Goal: Communication & Community: Answer question/provide support

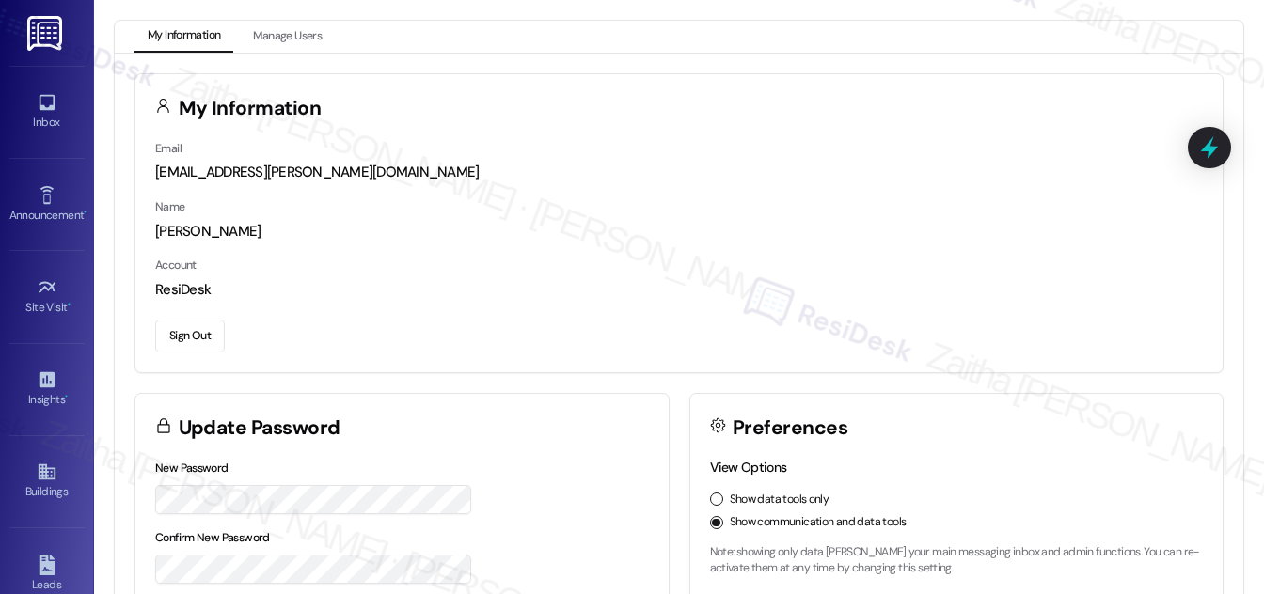
drag, startPoint x: 59, startPoint y: 105, endPoint x: 92, endPoint y: 121, distance: 36.6
click at [59, 106] on link "Inbox" at bounding box center [46, 111] width 75 height 51
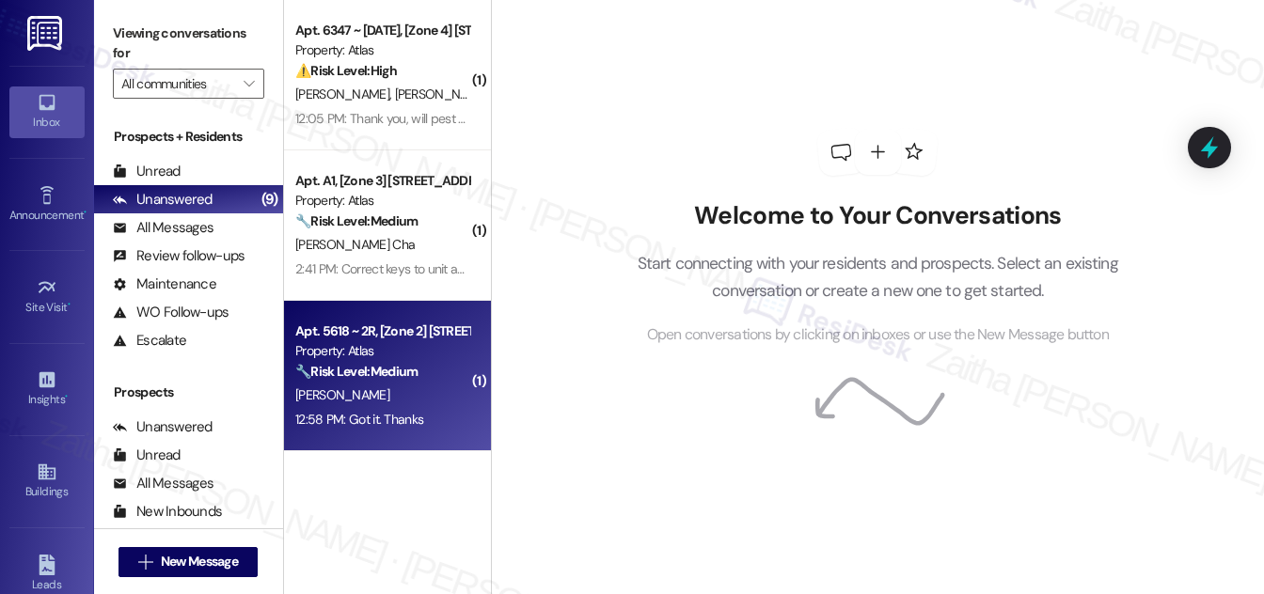
click at [441, 384] on div "[PERSON_NAME]" at bounding box center [382, 396] width 178 height 24
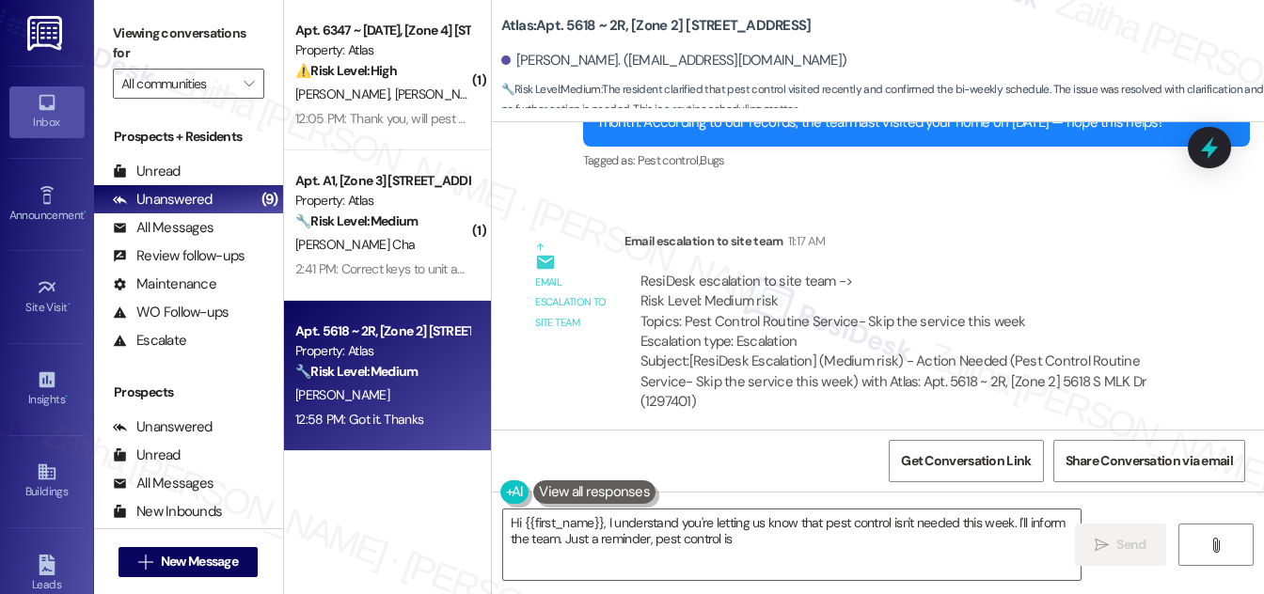
scroll to position [8135, 0]
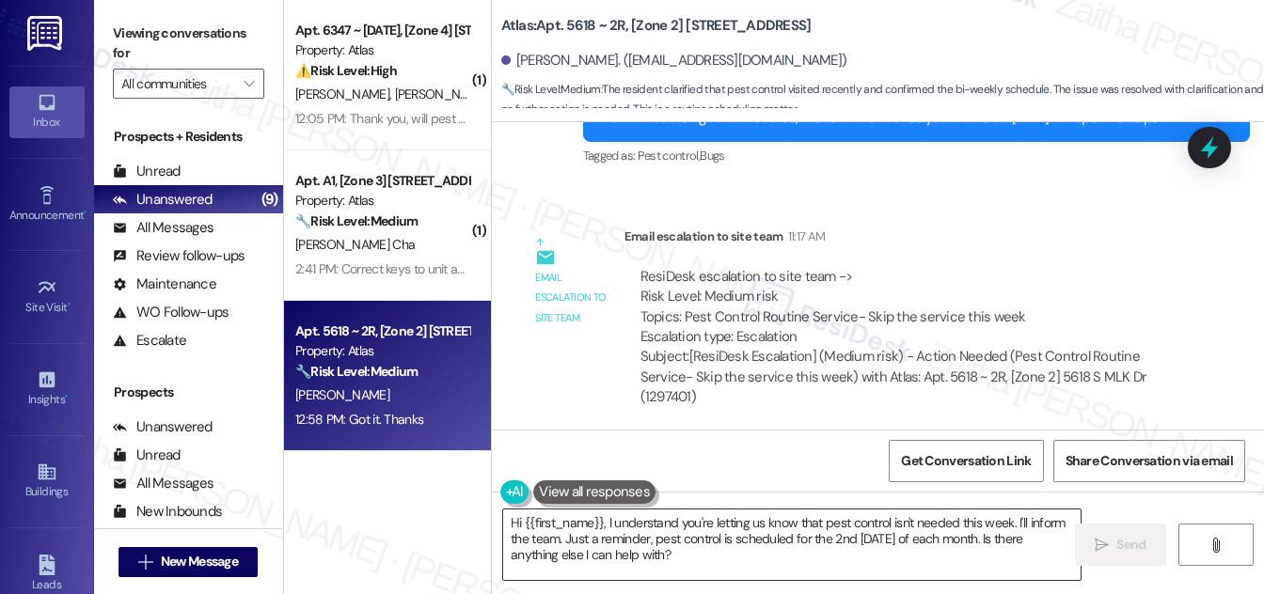
click at [514, 520] on textarea "Hi {{first_name}}, I understand you're letting us know that pest control isn't …" at bounding box center [791, 545] width 577 height 71
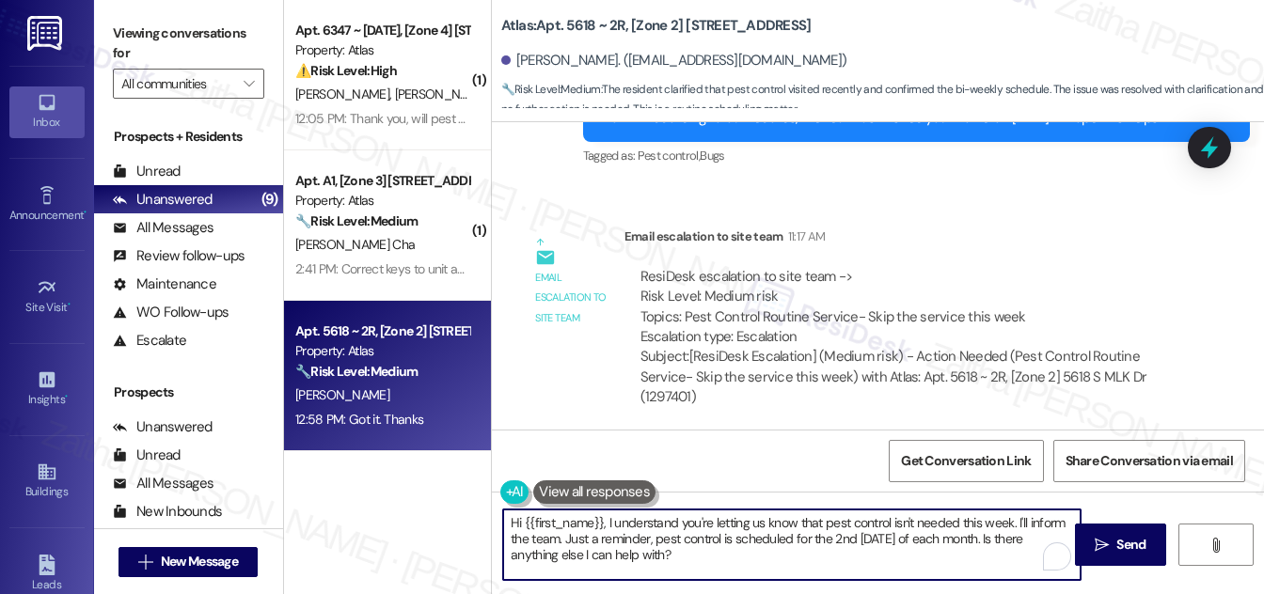
click at [514, 520] on textarea "Hi {{first_name}}, I understand you're letting us know that pest control isn't …" at bounding box center [791, 545] width 577 height 71
drag, startPoint x: 675, startPoint y: 516, endPoint x: 726, endPoint y: 558, distance: 66.1
click at [726, 558] on textarea "You're welcome, {{first_name}}, I understand you're letting us know that pest c…" at bounding box center [791, 545] width 577 height 71
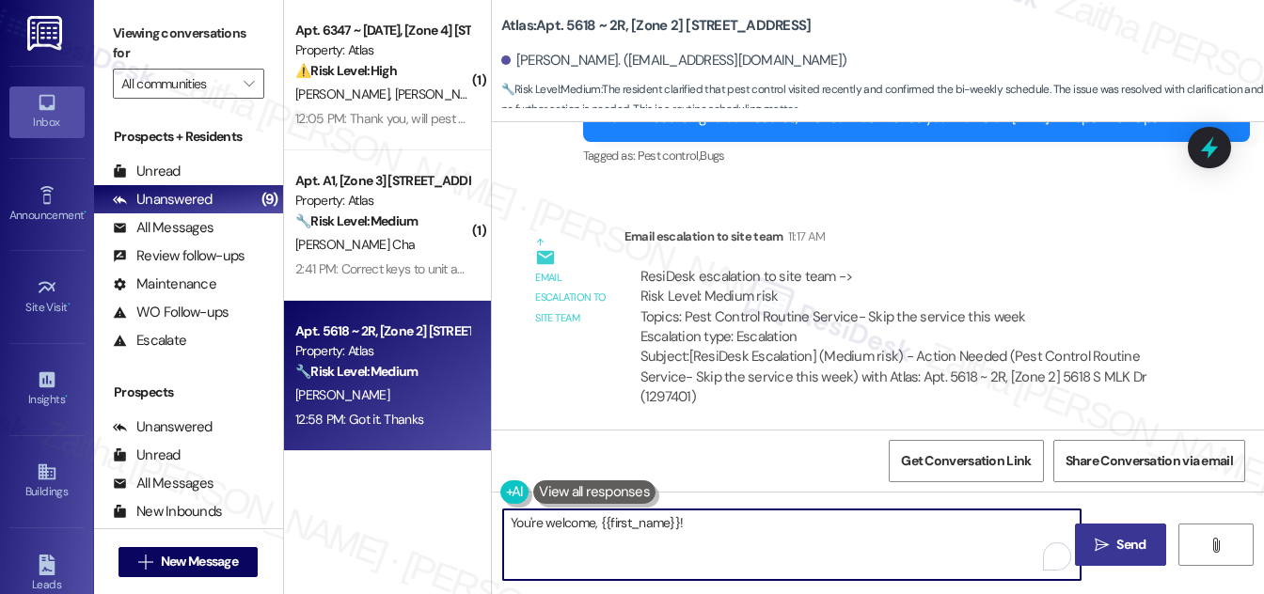
type textarea "You're welcome, {{first_name}}!"
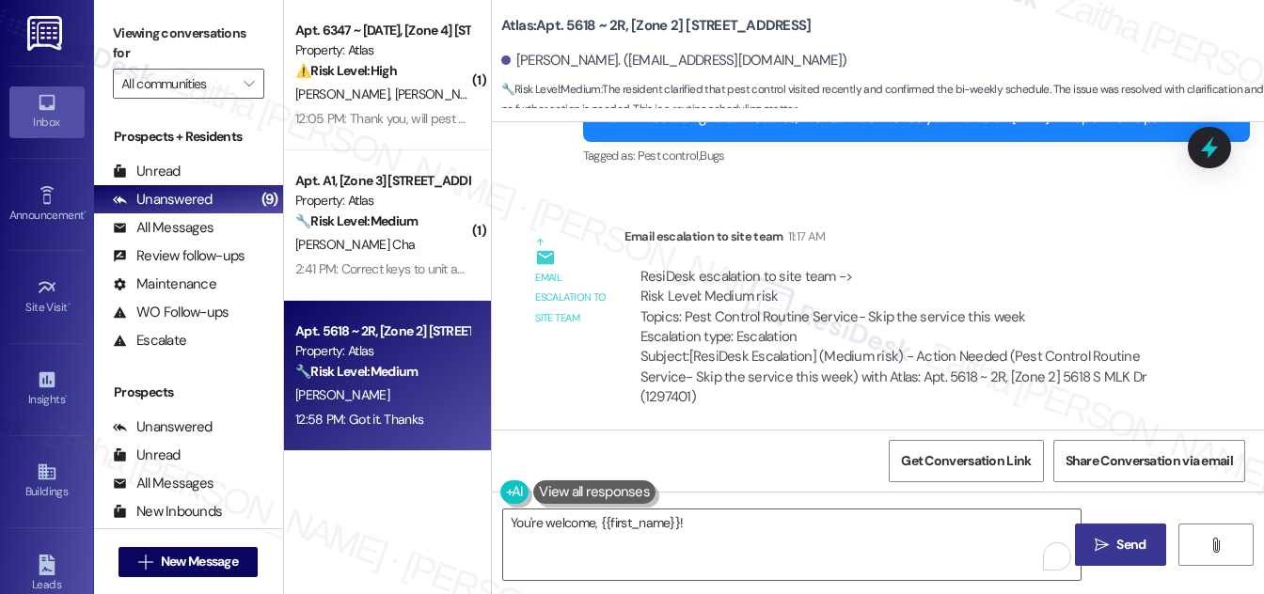
drag, startPoint x: 1121, startPoint y: 551, endPoint x: 1094, endPoint y: 546, distance: 26.7
click at [1121, 551] on span "Send" at bounding box center [1130, 545] width 29 height 20
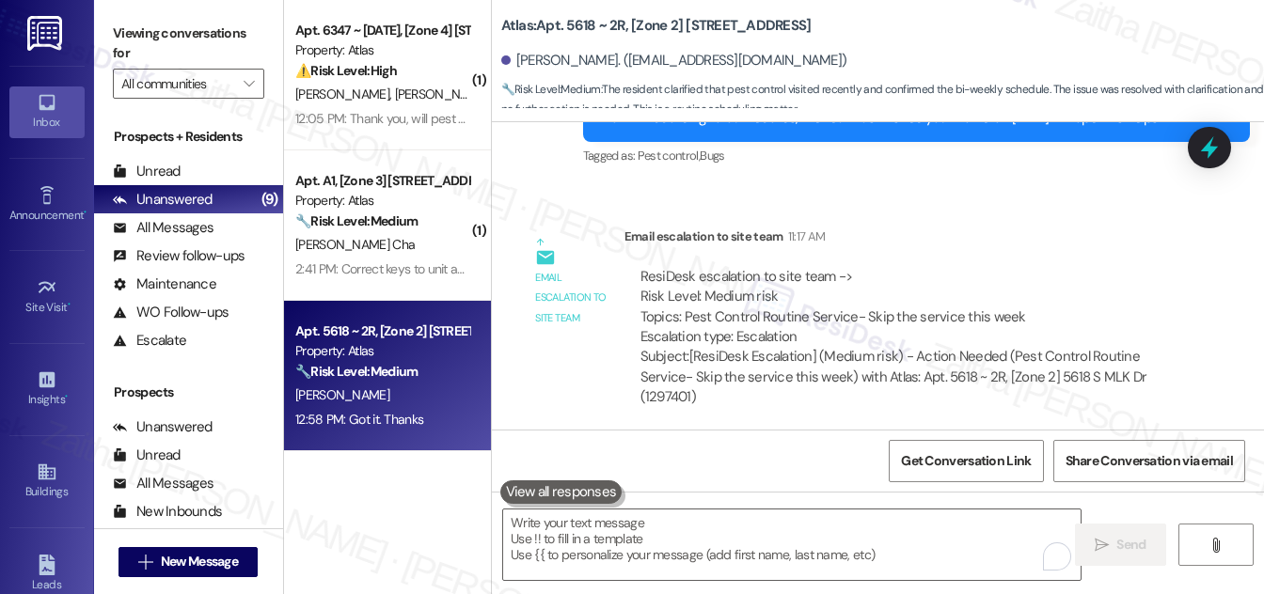
scroll to position [8134, 0]
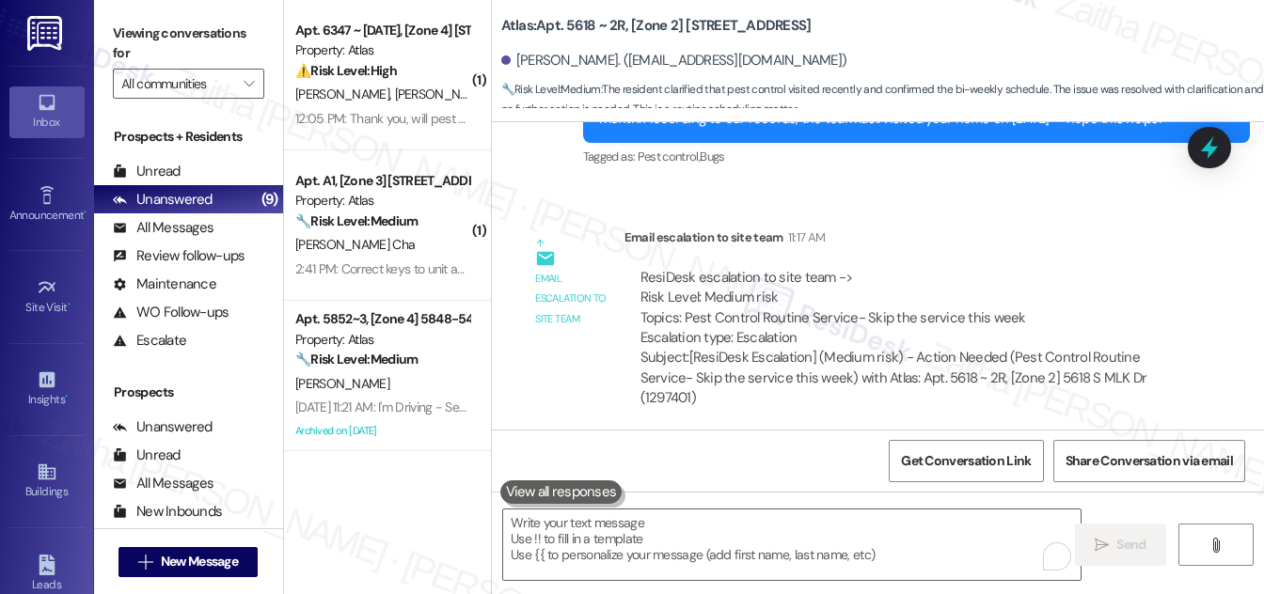
click at [428, 228] on div "🔧 Risk Level: Medium The resident is providing feedback on the move-in process,…" at bounding box center [382, 222] width 174 height 20
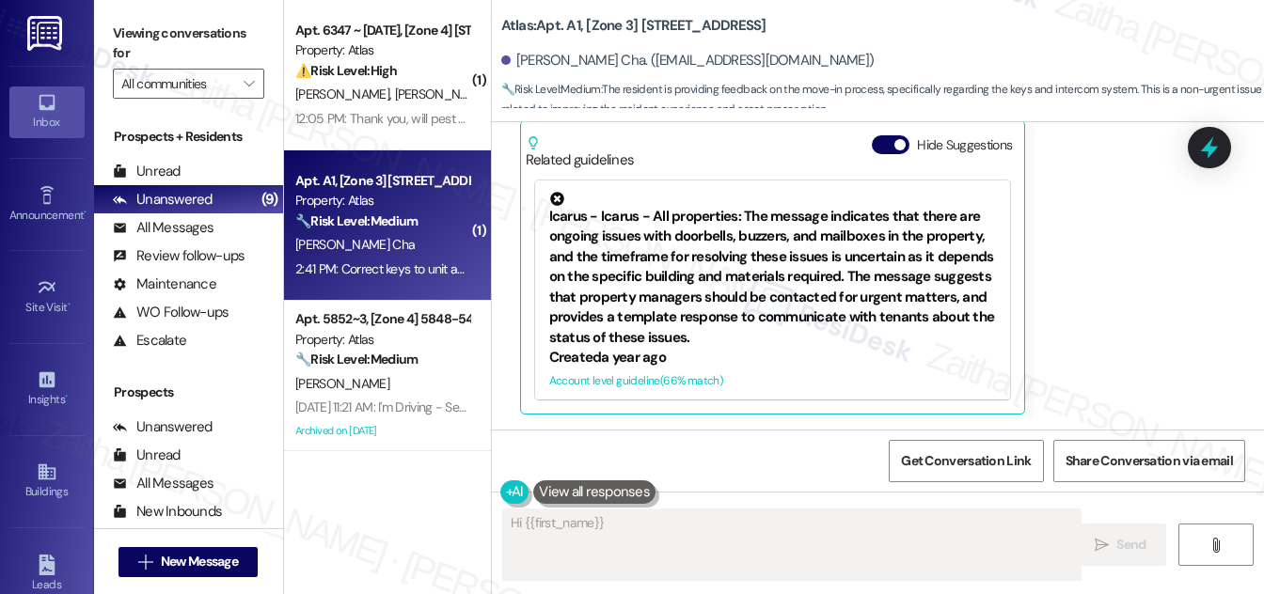
scroll to position [469, 0]
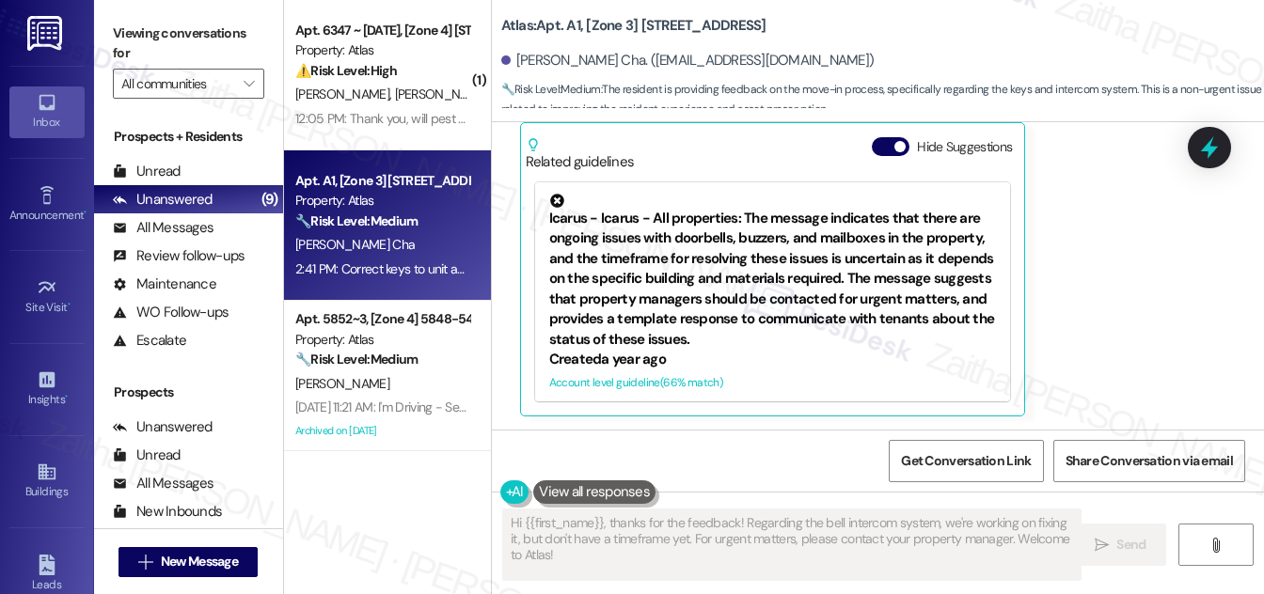
click at [887, 135] on div "Related guidelines Hide Suggestions" at bounding box center [773, 150] width 495 height 44
click at [887, 146] on button "Hide Suggestions" at bounding box center [891, 146] width 38 height 19
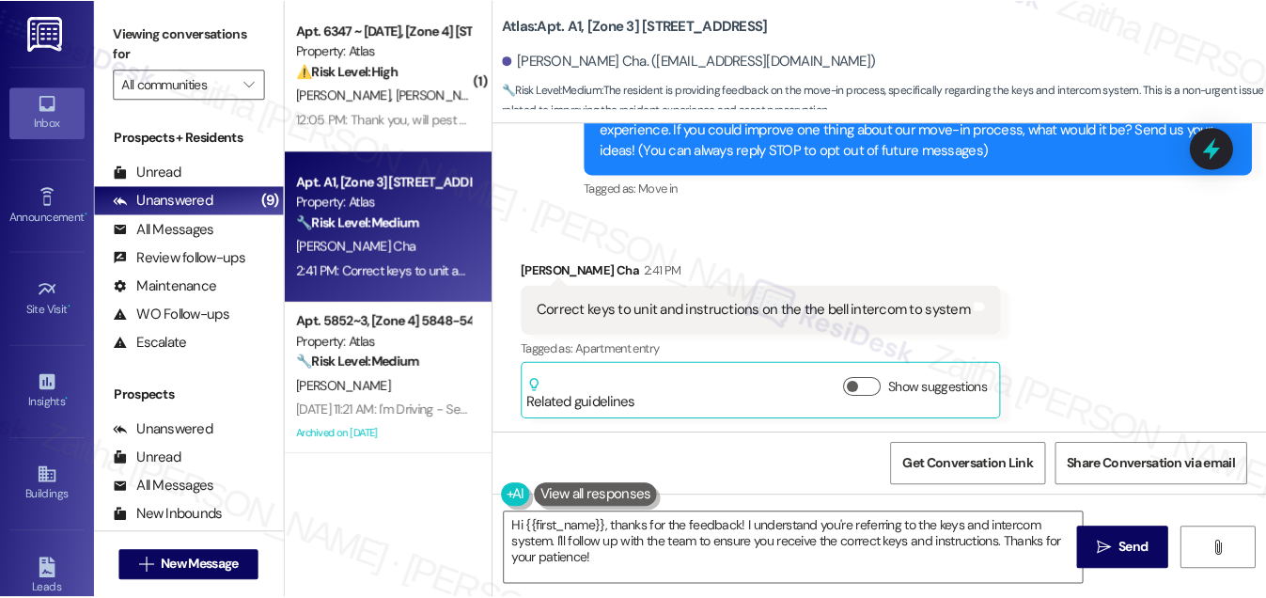
scroll to position [232, 0]
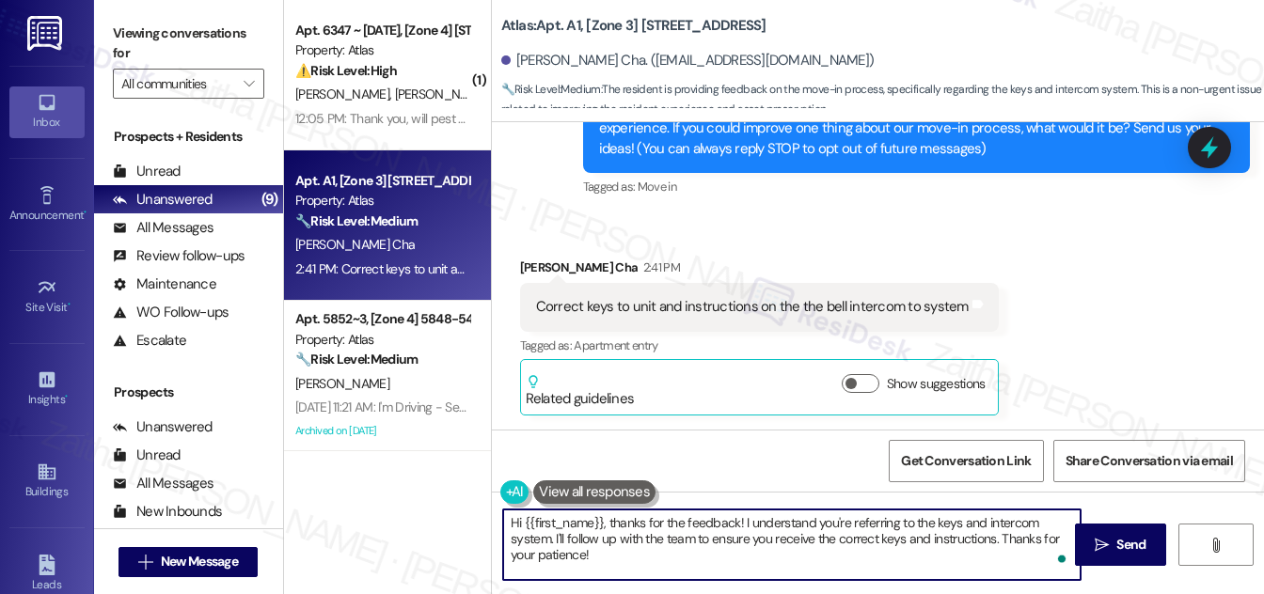
drag, startPoint x: 610, startPoint y: 521, endPoint x: 507, endPoint y: 510, distance: 103.9
click at [507, 511] on textarea "Hi {{first_name}}, thanks for the feedback! I understand you're referring to th…" at bounding box center [791, 545] width 577 height 71
type textarea "Thanks for the feedback! I understand you're referring to the keys and intercom…"
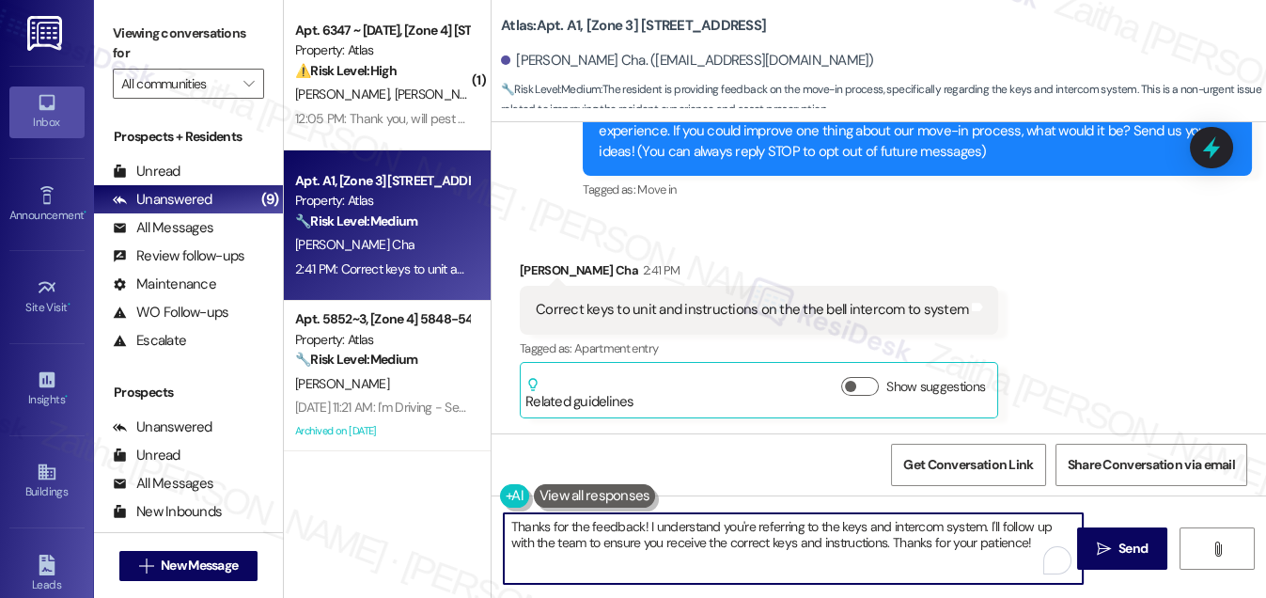
scroll to position [228, 0]
